Goal: Information Seeking & Learning: Learn about a topic

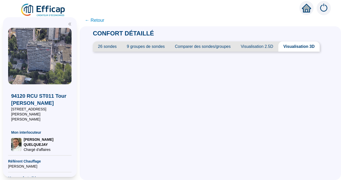
click at [253, 46] on span "Visualisation 2.5D" at bounding box center [257, 47] width 43 height 10
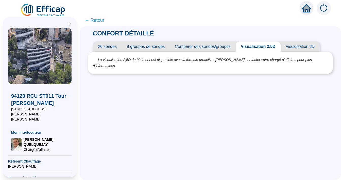
click at [300, 48] on span "Visualisation 3D" at bounding box center [300, 47] width 39 height 10
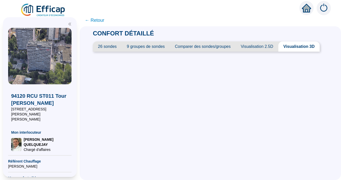
click at [107, 47] on span "26 sondes" at bounding box center [107, 47] width 29 height 10
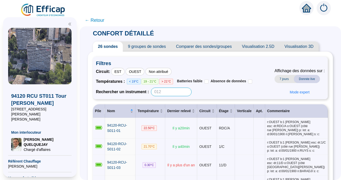
drag, startPoint x: 168, startPoint y: 93, endPoint x: 177, endPoint y: 90, distance: 8.9
click at [160, 92] on input at bounding box center [171, 92] width 41 height 9
click at [208, 88] on div "Rechercher un instrument :" at bounding box center [174, 92] width 156 height 9
click at [186, 88] on input at bounding box center [171, 92] width 41 height 9
click at [211, 90] on div "Rechercher un instrument :" at bounding box center [174, 92] width 156 height 9
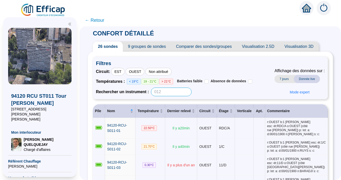
click at [175, 88] on input at bounding box center [171, 92] width 41 height 9
click at [210, 93] on div "Rechercher un instrument :" at bounding box center [174, 92] width 156 height 9
click at [176, 92] on input at bounding box center [171, 92] width 41 height 9
click at [216, 92] on div "Rechercher un instrument :" at bounding box center [174, 92] width 156 height 9
click at [176, 90] on input at bounding box center [171, 92] width 41 height 9
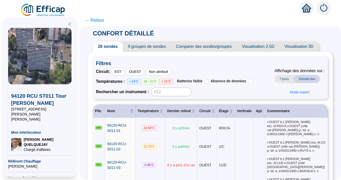
click at [219, 92] on div "Rechercher un instrument :" at bounding box center [174, 92] width 156 height 9
click at [173, 89] on input at bounding box center [171, 92] width 41 height 9
click at [208, 92] on div "Rechercher un instrument :" at bounding box center [174, 92] width 156 height 9
click at [177, 92] on input at bounding box center [171, 92] width 41 height 9
click at [207, 92] on div "Rechercher un instrument :" at bounding box center [174, 92] width 156 height 9
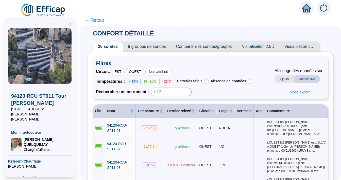
click at [179, 90] on input at bounding box center [171, 92] width 41 height 9
click at [207, 92] on div "Rechercher un instrument :" at bounding box center [174, 92] width 156 height 9
click at [180, 91] on input at bounding box center [171, 92] width 41 height 9
click at [209, 94] on div "Rechercher un instrument :" at bounding box center [174, 92] width 156 height 9
click at [208, 90] on div "Rechercher un instrument :" at bounding box center [174, 92] width 156 height 9
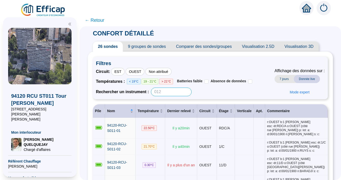
click at [166, 93] on input at bounding box center [171, 92] width 41 height 9
click at [170, 95] on input at bounding box center [171, 92] width 41 height 9
click at [207, 96] on div "Rechercher un instrument :" at bounding box center [174, 92] width 156 height 9
click at [175, 92] on input at bounding box center [171, 92] width 41 height 9
click at [201, 91] on div "Rechercher un instrument :" at bounding box center [174, 92] width 156 height 9
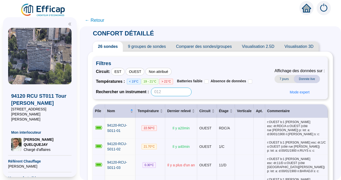
click at [183, 94] on input at bounding box center [171, 92] width 41 height 9
click at [210, 92] on div "Rechercher un instrument :" at bounding box center [174, 92] width 156 height 9
click at [175, 93] on input at bounding box center [171, 92] width 41 height 9
click at [231, 91] on div "Rechercher un instrument :" at bounding box center [174, 92] width 156 height 9
click at [283, 79] on span "7 jours" at bounding box center [284, 79] width 19 height 8
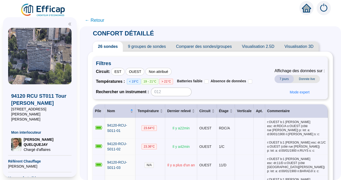
click at [301, 79] on span "Donnée live" at bounding box center [307, 79] width 26 height 8
click at [281, 80] on span "7 jours" at bounding box center [284, 79] width 19 height 8
click at [301, 80] on span "Donnée live" at bounding box center [307, 79] width 26 height 8
click at [278, 80] on span "7 jours" at bounding box center [284, 79] width 19 height 8
click at [305, 80] on span "Donnée live" at bounding box center [307, 79] width 26 height 8
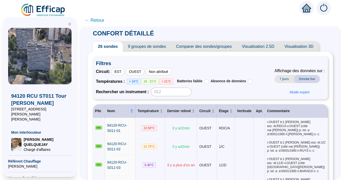
click at [286, 80] on span "7 jours" at bounding box center [284, 79] width 19 height 8
click at [307, 79] on span "Donnée live" at bounding box center [307, 79] width 26 height 8
click at [174, 91] on input at bounding box center [171, 92] width 41 height 9
click at [210, 91] on div "Rechercher un instrument :" at bounding box center [174, 92] width 156 height 9
click at [143, 49] on span "9 groupes de sondes" at bounding box center [147, 47] width 48 height 10
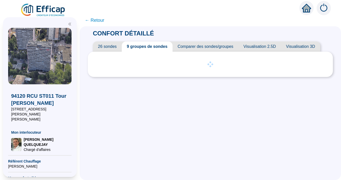
click at [114, 48] on span "26 sondes" at bounding box center [107, 47] width 29 height 10
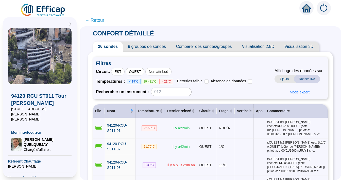
click at [148, 46] on span "9 groupes de sondes" at bounding box center [147, 47] width 48 height 10
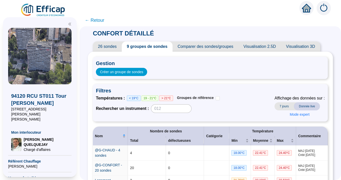
click at [114, 48] on span "26 sondes" at bounding box center [107, 47] width 29 height 10
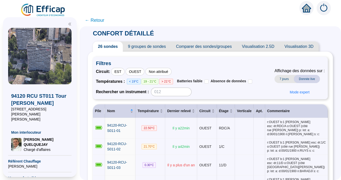
click at [140, 45] on span "9 groupes de sondes" at bounding box center [147, 47] width 48 height 10
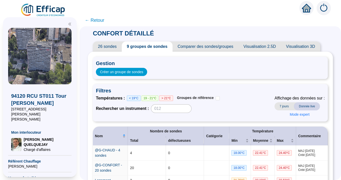
click at [112, 45] on span "26 sondes" at bounding box center [107, 47] width 29 height 10
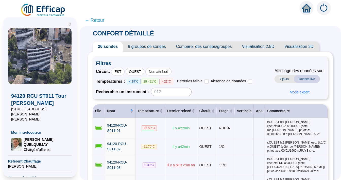
click at [126, 47] on span "9 groupes de sondes" at bounding box center [147, 47] width 48 height 10
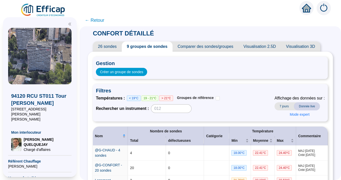
click at [113, 50] on span "26 sondes" at bounding box center [107, 47] width 29 height 10
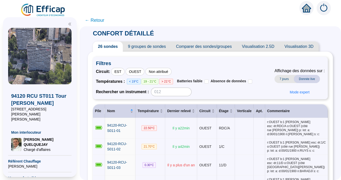
click at [135, 47] on span "9 groupes de sondes" at bounding box center [147, 47] width 48 height 10
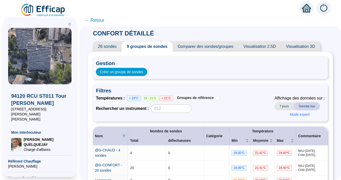
click at [193, 48] on span "Comparer des sondes/groupes" at bounding box center [206, 47] width 66 height 10
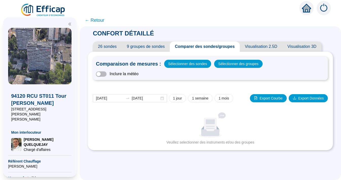
click at [139, 47] on span "9 groupes de sondes" at bounding box center [146, 47] width 48 height 10
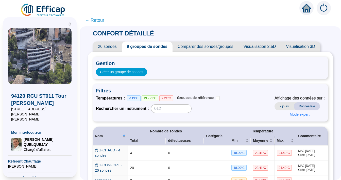
click at [115, 46] on span "26 sondes" at bounding box center [107, 47] width 29 height 10
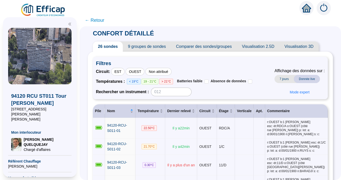
click at [154, 47] on span "9 groupes de sondes" at bounding box center [147, 47] width 48 height 10
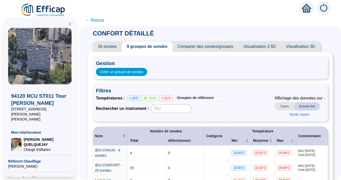
click at [188, 48] on span "Comparer des sondes/groupes" at bounding box center [206, 47] width 66 height 10
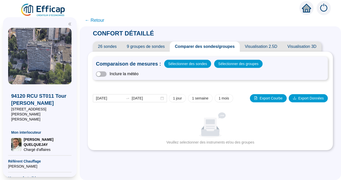
click at [151, 46] on span "9 groupes de sondes" at bounding box center [146, 47] width 48 height 10
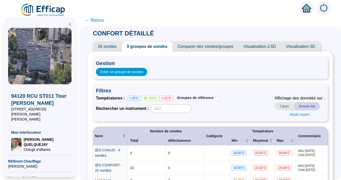
click at [112, 49] on span "26 sondes" at bounding box center [107, 47] width 29 height 10
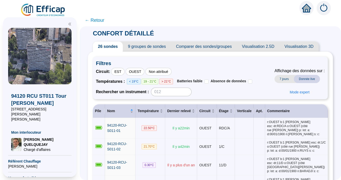
click at [146, 49] on span "9 groupes de sondes" at bounding box center [147, 47] width 48 height 10
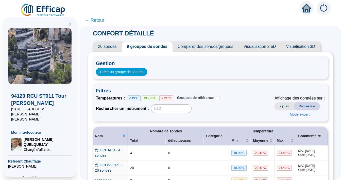
click at [184, 45] on span "Comparer des sondes/groupes" at bounding box center [206, 47] width 66 height 10
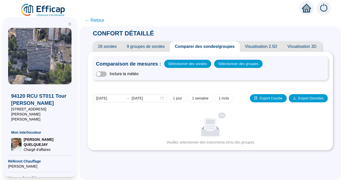
click at [141, 46] on span "9 groupes de sondes" at bounding box center [146, 47] width 48 height 10
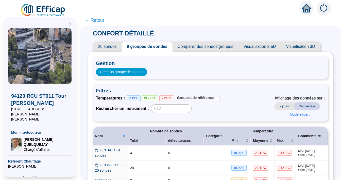
click at [114, 46] on span "26 sondes" at bounding box center [107, 47] width 29 height 10
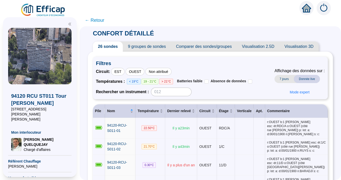
click at [160, 44] on span "9 groupes de sondes" at bounding box center [147, 47] width 48 height 10
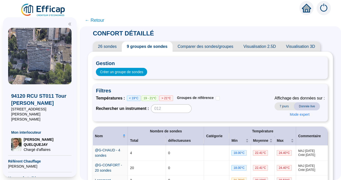
click at [194, 47] on span "Comparer des sondes/groupes" at bounding box center [206, 47] width 66 height 10
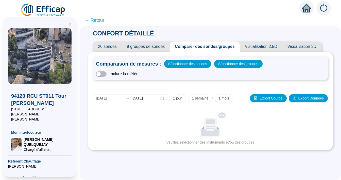
click at [148, 47] on span "9 groupes de sondes" at bounding box center [146, 47] width 48 height 10
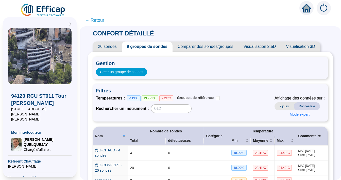
click at [102, 46] on span "26 sondes" at bounding box center [107, 47] width 29 height 10
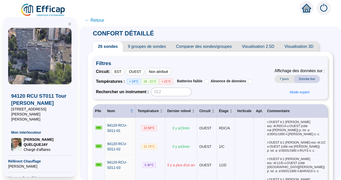
click at [142, 48] on span "9 groupes de sondes" at bounding box center [147, 47] width 48 height 10
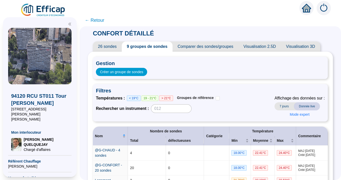
click at [116, 48] on span "26 sondes" at bounding box center [107, 47] width 29 height 10
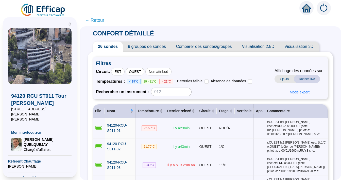
click at [152, 45] on span "9 groupes de sondes" at bounding box center [147, 47] width 48 height 10
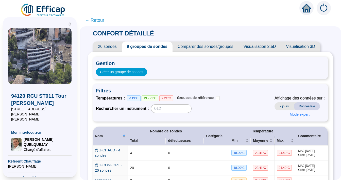
click at [117, 43] on span "26 sondes" at bounding box center [107, 47] width 29 height 10
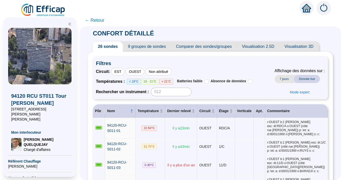
click at [151, 48] on span "9 groupes de sondes" at bounding box center [147, 47] width 48 height 10
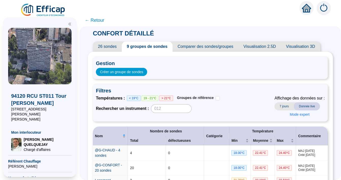
click at [119, 50] on span "26 sondes" at bounding box center [107, 47] width 29 height 10
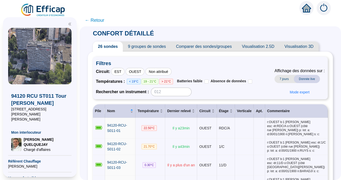
click at [149, 46] on span "9 groupes de sondes" at bounding box center [147, 47] width 48 height 10
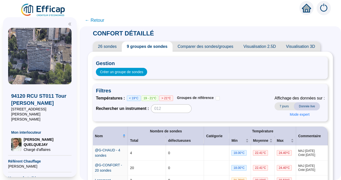
click at [117, 48] on span "26 sondes" at bounding box center [107, 47] width 29 height 10
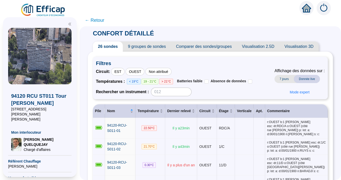
click at [152, 42] on span "9 groupes de sondes" at bounding box center [147, 47] width 48 height 10
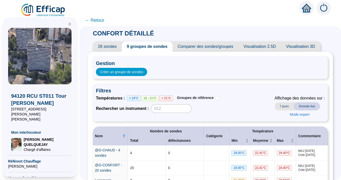
click at [128, 47] on span "9 groupes de sondes" at bounding box center [147, 47] width 51 height 10
click at [120, 48] on span "26 sondes" at bounding box center [107, 47] width 29 height 10
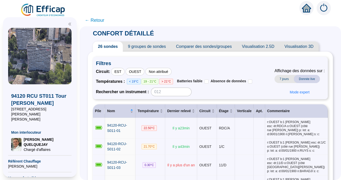
click at [157, 49] on span "9 groupes de sondes" at bounding box center [147, 47] width 48 height 10
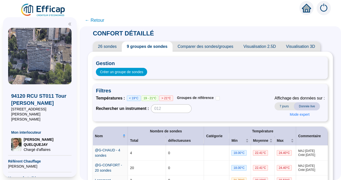
click at [200, 44] on span "Comparer des sondes/groupes" at bounding box center [206, 47] width 66 height 10
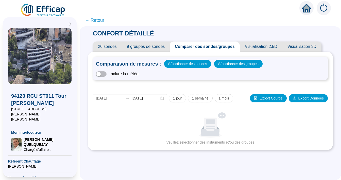
click at [145, 49] on span "9 groupes de sondes" at bounding box center [146, 47] width 48 height 10
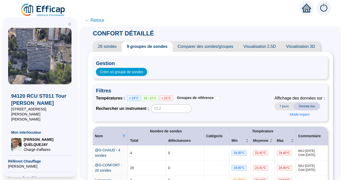
click at [108, 46] on span "26 sondes" at bounding box center [107, 47] width 29 height 10
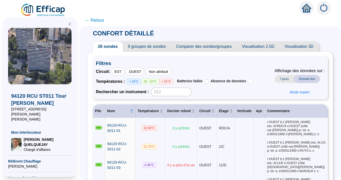
click at [145, 45] on span "9 groupes de sondes" at bounding box center [147, 47] width 48 height 10
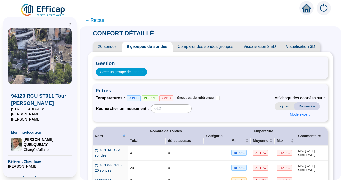
click at [119, 42] on span "26 sondes" at bounding box center [107, 47] width 29 height 10
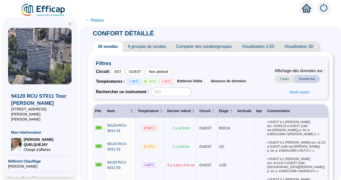
click at [148, 48] on span "9 groupes de sondes" at bounding box center [147, 47] width 48 height 10
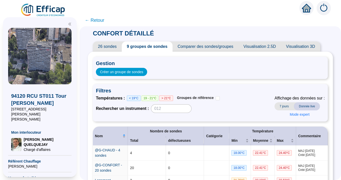
click at [117, 47] on span "26 sondes" at bounding box center [107, 47] width 29 height 10
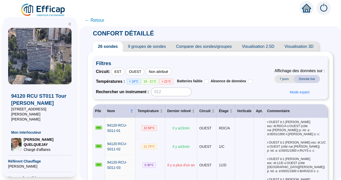
click at [139, 47] on span "9 groupes de sondes" at bounding box center [147, 47] width 48 height 10
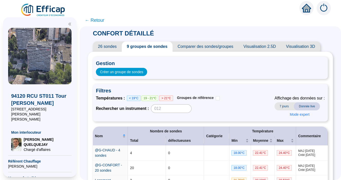
click at [114, 46] on span "26 sondes" at bounding box center [107, 47] width 29 height 10
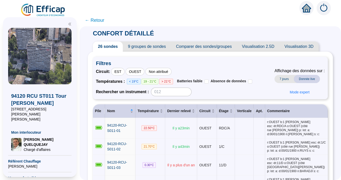
click at [138, 43] on span "9 groupes de sondes" at bounding box center [147, 47] width 48 height 10
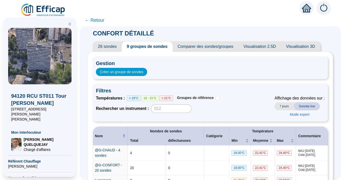
click at [110, 51] on span "26 sondes" at bounding box center [107, 47] width 29 height 10
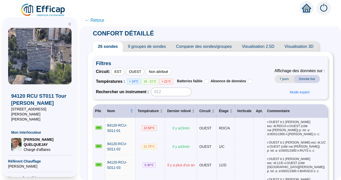
click at [282, 78] on span "7 jours" at bounding box center [284, 79] width 19 height 8
click at [299, 81] on span "Donnée live" at bounding box center [307, 79] width 26 height 8
click at [167, 94] on input at bounding box center [171, 92] width 41 height 9
click at [205, 82] on span "Batteries faible" at bounding box center [189, 81] width 29 height 5
click at [205, 82] on input "Batteries faible" at bounding box center [207, 82] width 4 height 4
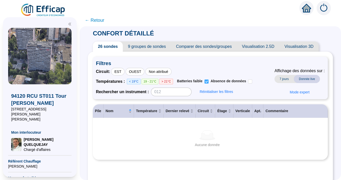
click at [208, 83] on input "Batteries faible" at bounding box center [207, 82] width 4 height 4
checkbox input "false"
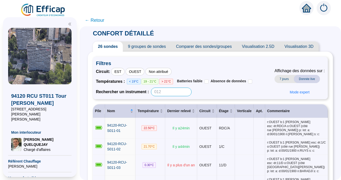
click at [169, 94] on input at bounding box center [171, 92] width 41 height 9
click at [159, 109] on span "Température" at bounding box center [148, 111] width 21 height 5
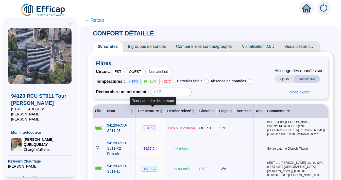
click at [159, 109] on span "Température" at bounding box center [148, 111] width 21 height 5
